Goal: Entertainment & Leisure: Consume media (video, audio)

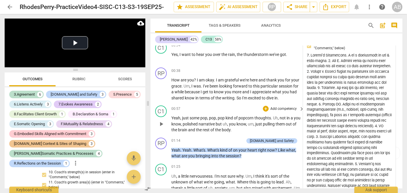
scroll to position [84, 0]
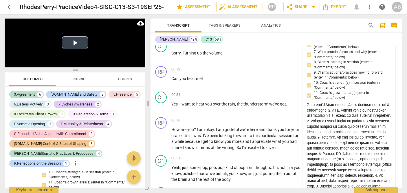
click at [75, 44] on button "Play Video" at bounding box center [75, 42] width 26 height 13
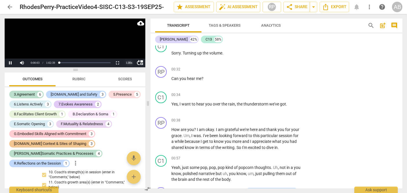
click at [127, 62] on div "1.00 x" at bounding box center [129, 62] width 12 height 9
click at [103, 43] on video at bounding box center [75, 43] width 141 height 49
click at [128, 63] on div "1.00 x" at bounding box center [129, 62] width 12 height 9
click at [130, 55] on li "2x" at bounding box center [129, 55] width 12 height 6
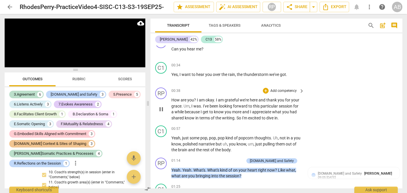
scroll to position [114, 0]
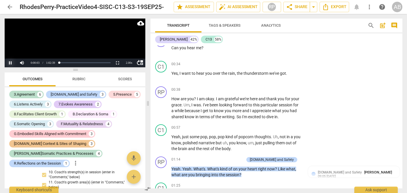
click at [12, 61] on button "Pause" at bounding box center [11, 62] width 12 height 9
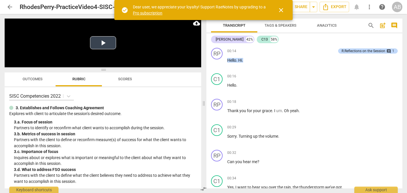
click at [105, 50] on video at bounding box center [103, 43] width 196 height 49
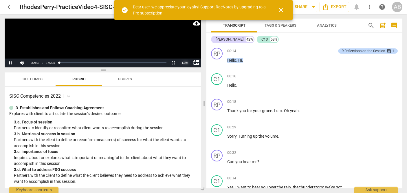
click at [186, 65] on div "1.00 x" at bounding box center [185, 62] width 12 height 9
click at [185, 56] on li "2x" at bounding box center [185, 55] width 12 height 6
click at [173, 62] on button "Non-Fullscreen" at bounding box center [173, 62] width 12 height 9
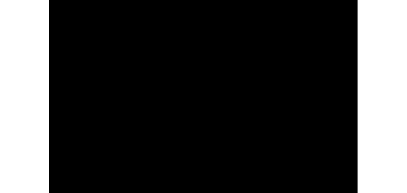
scroll to position [1553, 0]
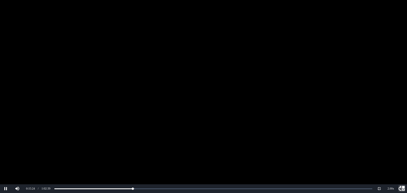
click at [403, 191] on button "move_up" at bounding box center [401, 188] width 10 height 9
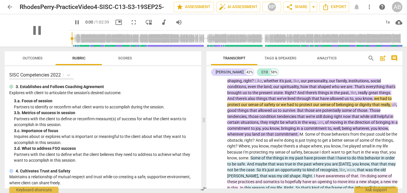
type input "924"
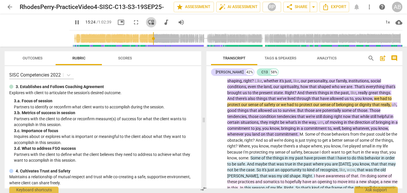
click at [147, 21] on span "move_down" at bounding box center [150, 22] width 7 height 7
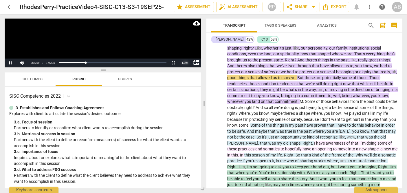
click at [180, 63] on div "1.00 x" at bounding box center [185, 62] width 12 height 9
click at [181, 54] on li "2x" at bounding box center [185, 55] width 12 height 6
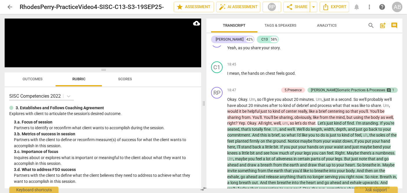
scroll to position [2009, 0]
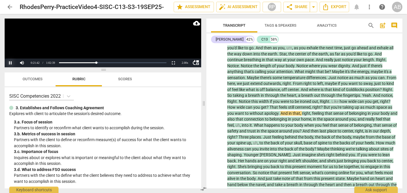
click at [9, 64] on button "Pause" at bounding box center [11, 62] width 12 height 9
